Goal: Task Accomplishment & Management: Manage account settings

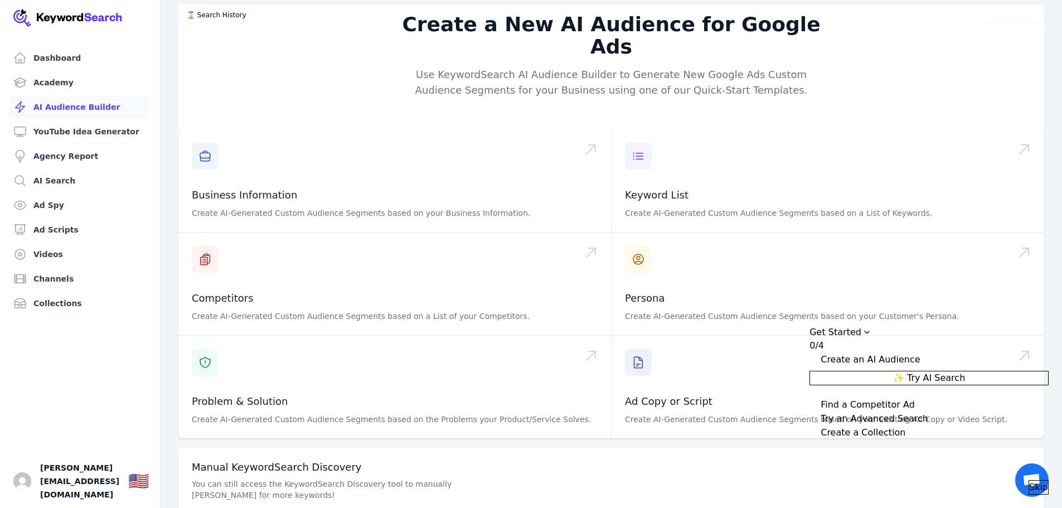
click at [1035, 481] on span "Skip" at bounding box center [1038, 487] width 19 height 13
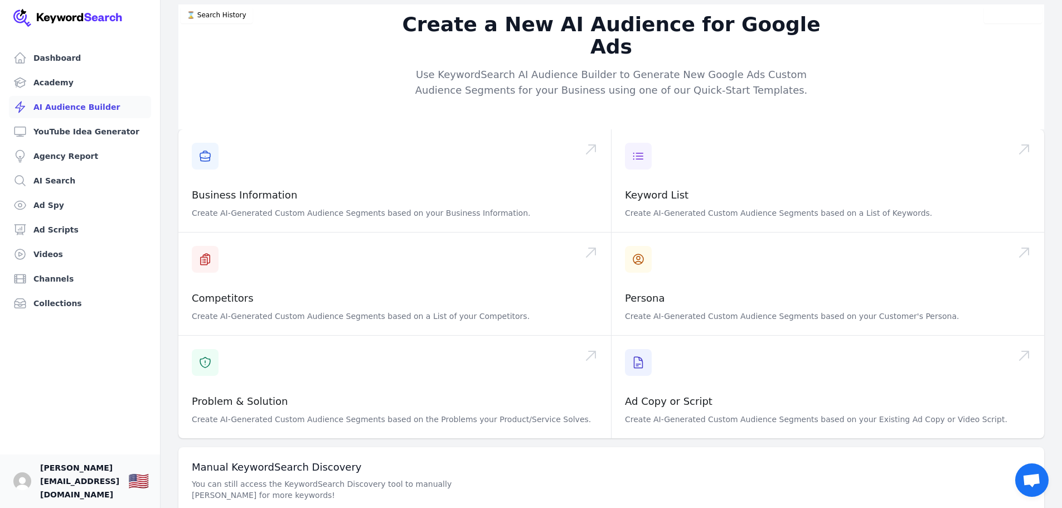
click at [90, 484] on span "[PERSON_NAME][EMAIL_ADDRESS][DOMAIN_NAME]" at bounding box center [79, 481] width 79 height 40
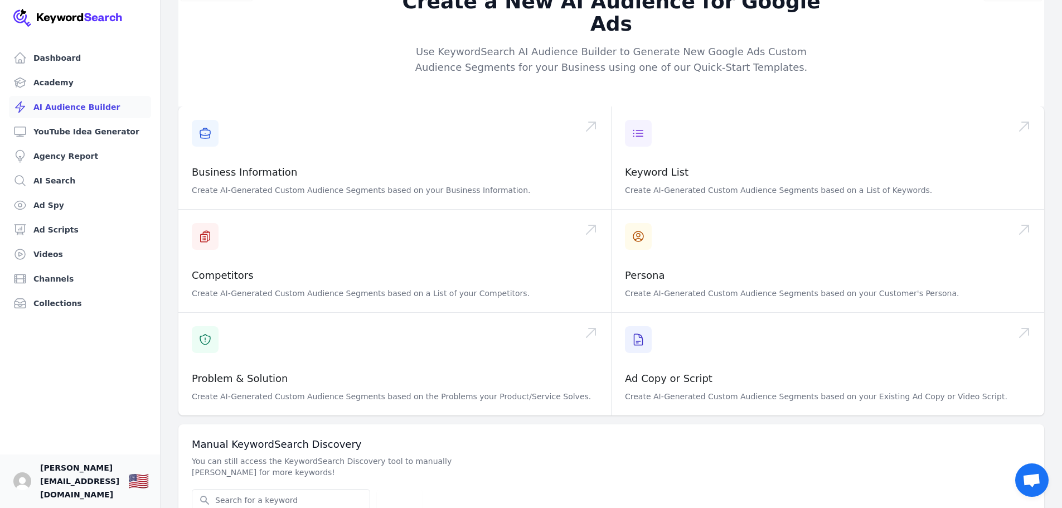
scroll to position [35, 0]
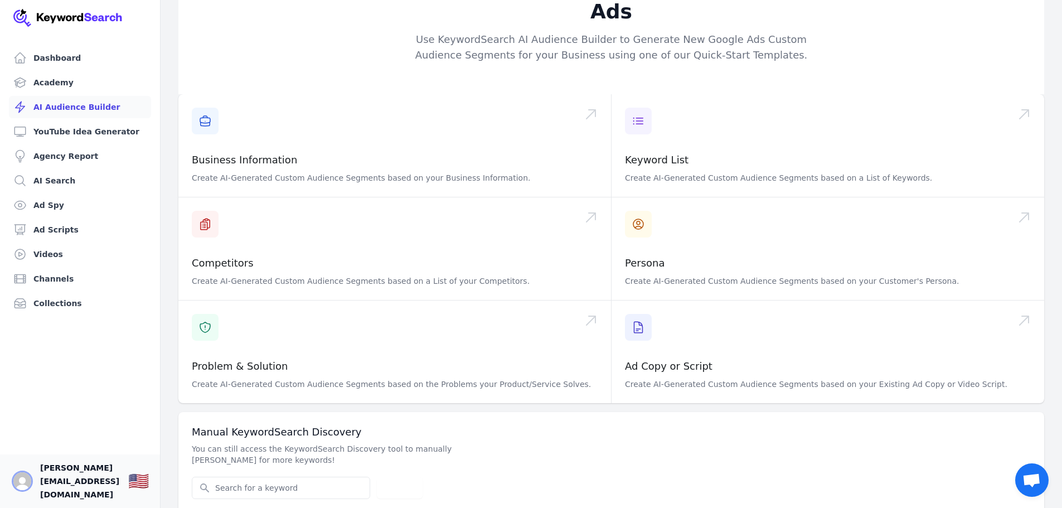
click at [29, 481] on img "Open user button" at bounding box center [22, 481] width 18 height 18
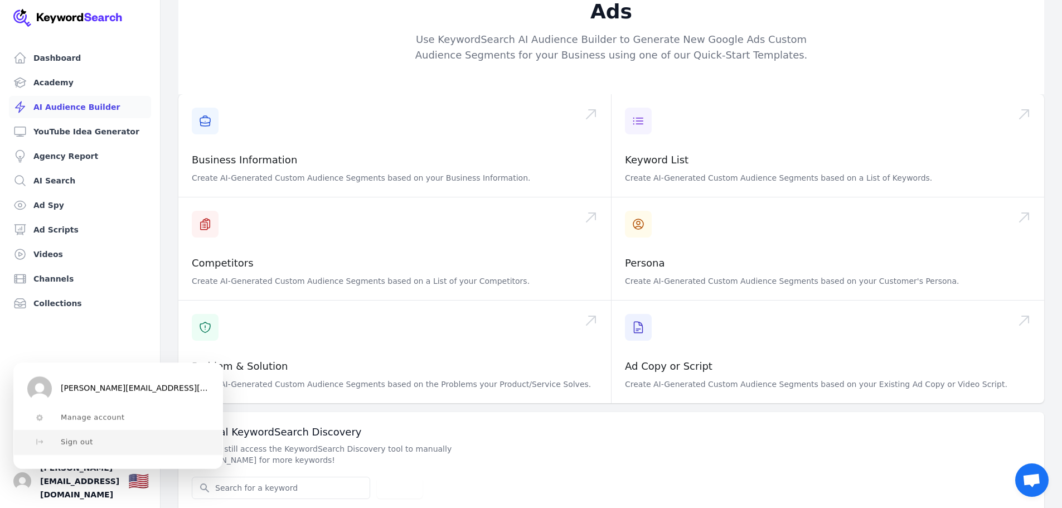
click at [71, 437] on button "Sign out" at bounding box center [118, 442] width 209 height 25
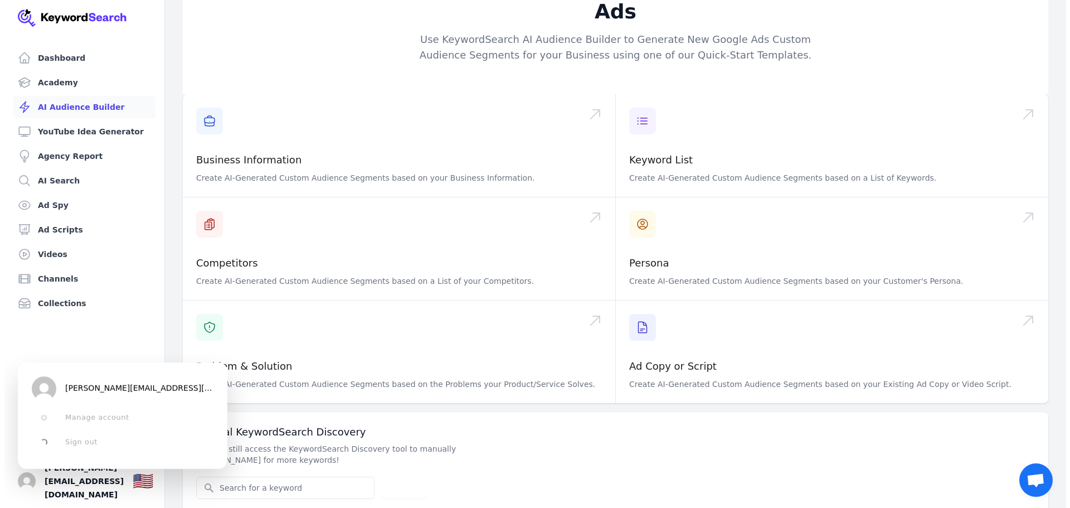
scroll to position [0, 0]
